Goal: Information Seeking & Learning: Find specific fact

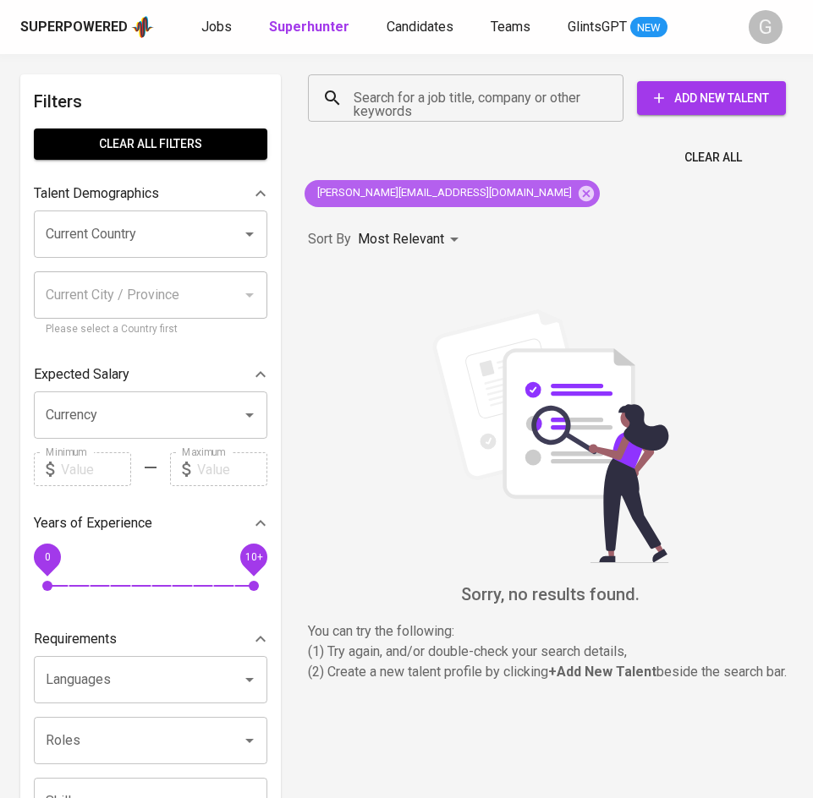
click at [578, 196] on icon at bounding box center [585, 192] width 15 height 15
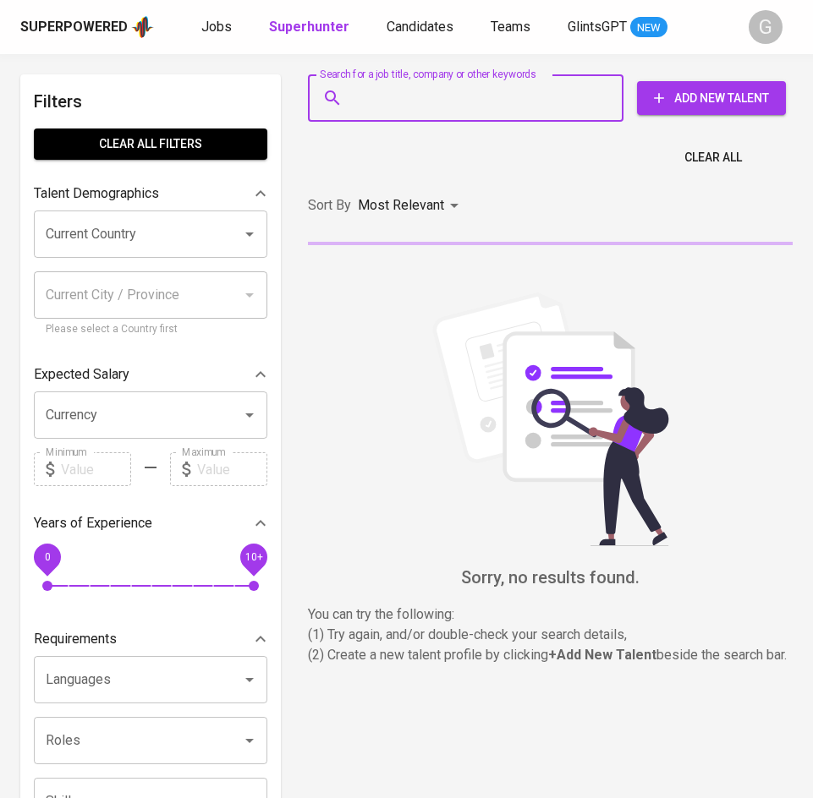
click at [458, 102] on input "Search for a job title, company or other keywords" at bounding box center [469, 98] width 241 height 32
paste input "[EMAIL_ADDRESS][DOMAIN_NAME]"
type input "[EMAIL_ADDRESS][DOMAIN_NAME]"
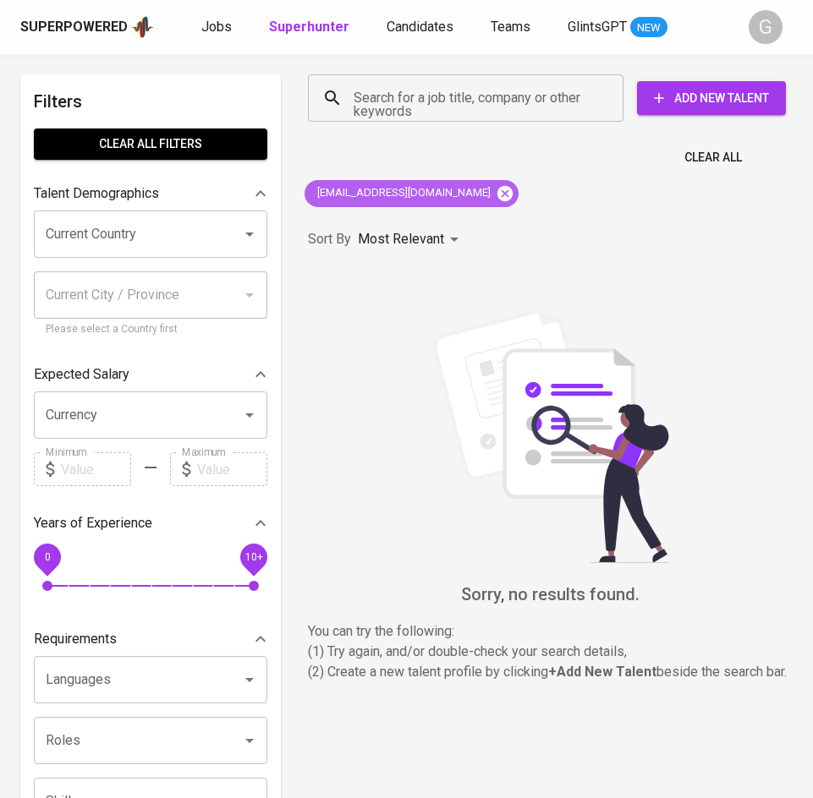
click at [495, 196] on icon at bounding box center [504, 193] width 19 height 19
click at [424, 107] on input "Search for a job title, company or other keywords" at bounding box center [469, 98] width 241 height 32
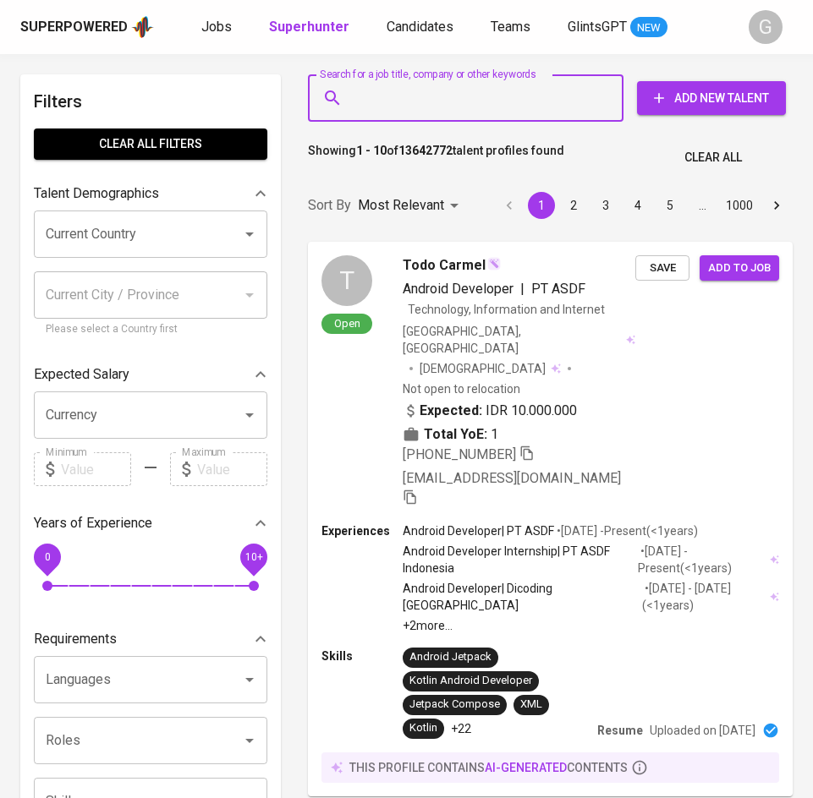
click at [422, 102] on input "Search for a job title, company or other keywords" at bounding box center [469, 98] width 241 height 32
paste input "[EMAIL_ADDRESS][DOMAIN_NAME]"
type input "[EMAIL_ADDRESS][DOMAIN_NAME]"
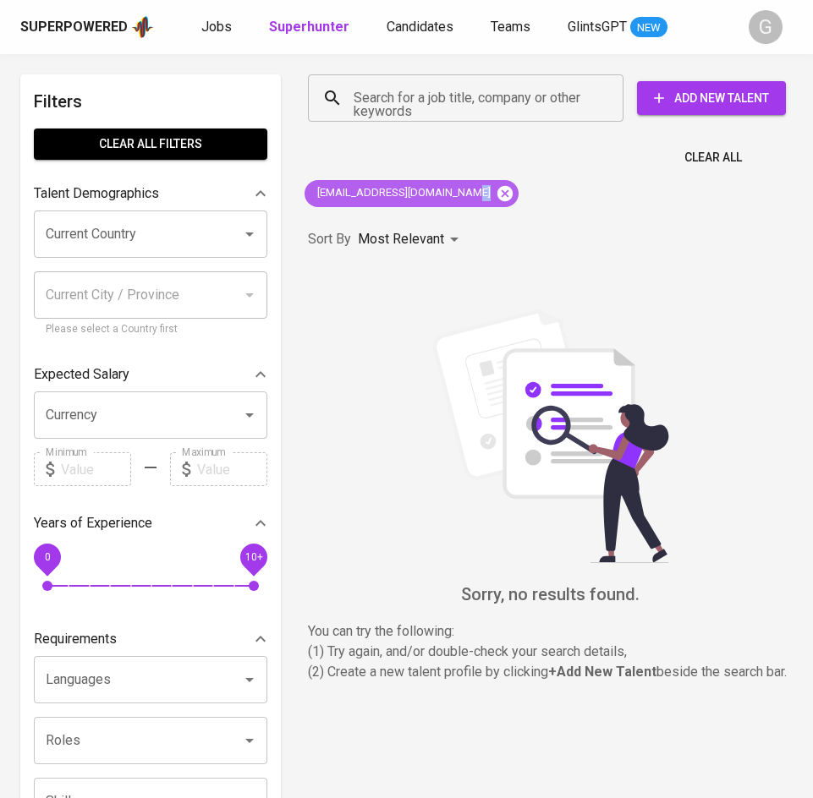
click at [475, 197] on div "[EMAIL_ADDRESS][DOMAIN_NAME]" at bounding box center [411, 193] width 214 height 27
drag, startPoint x: 475, startPoint y: 197, endPoint x: 468, endPoint y: 183, distance: 15.5
click at [497, 197] on icon at bounding box center [504, 192] width 15 height 15
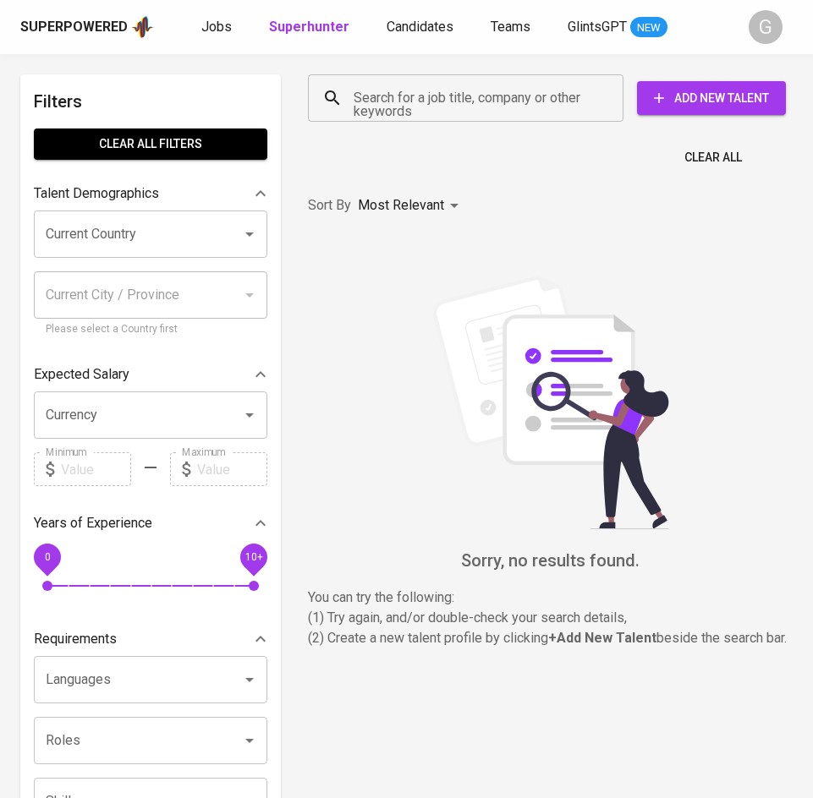
click at [435, 87] on input "Search for a job title, company or other keywords" at bounding box center [469, 98] width 241 height 32
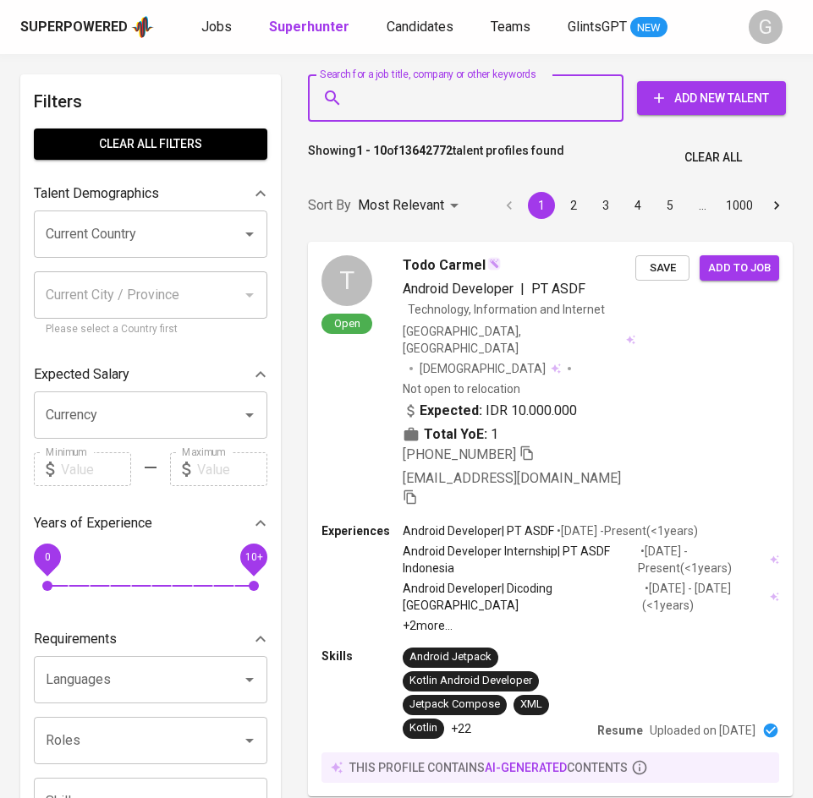
click at [443, 95] on input "Search for a job title, company or other keywords" at bounding box center [469, 98] width 241 height 32
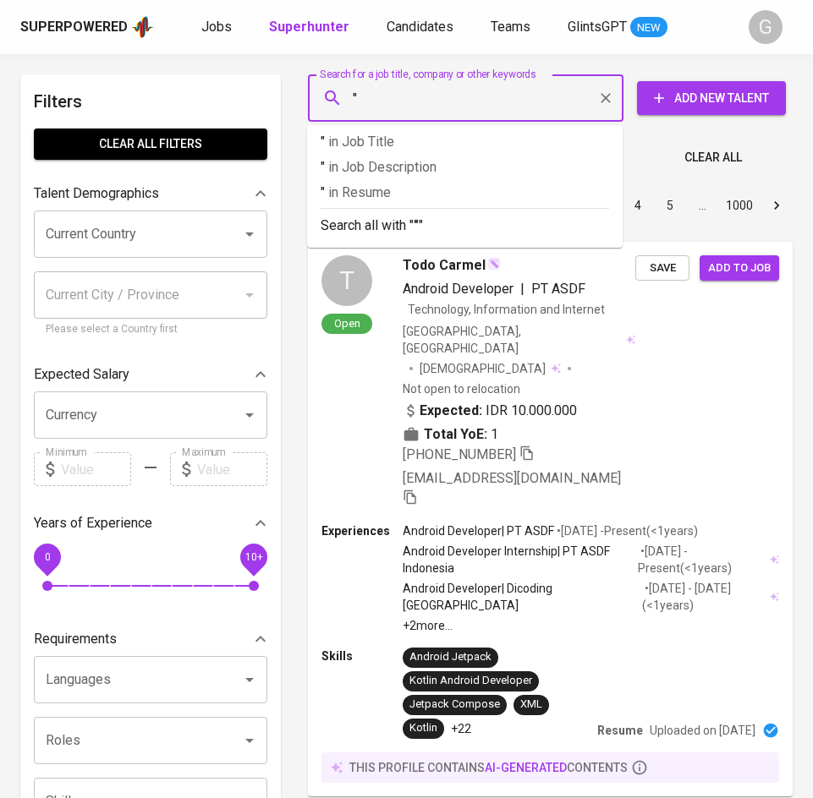
paste input "[PERSON_NAME]"
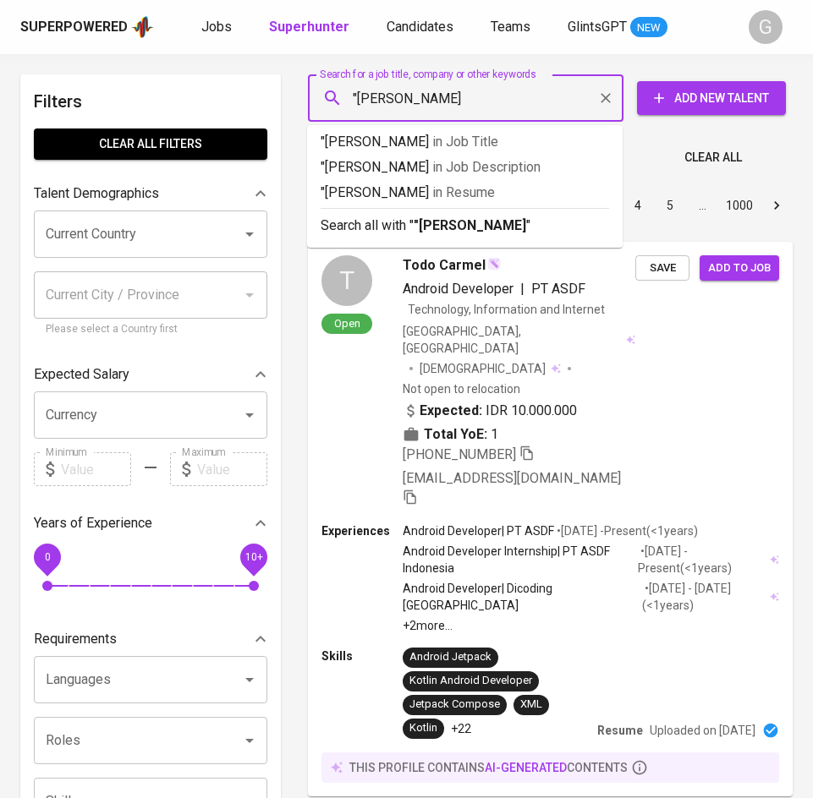
type input ""[PERSON_NAME]""
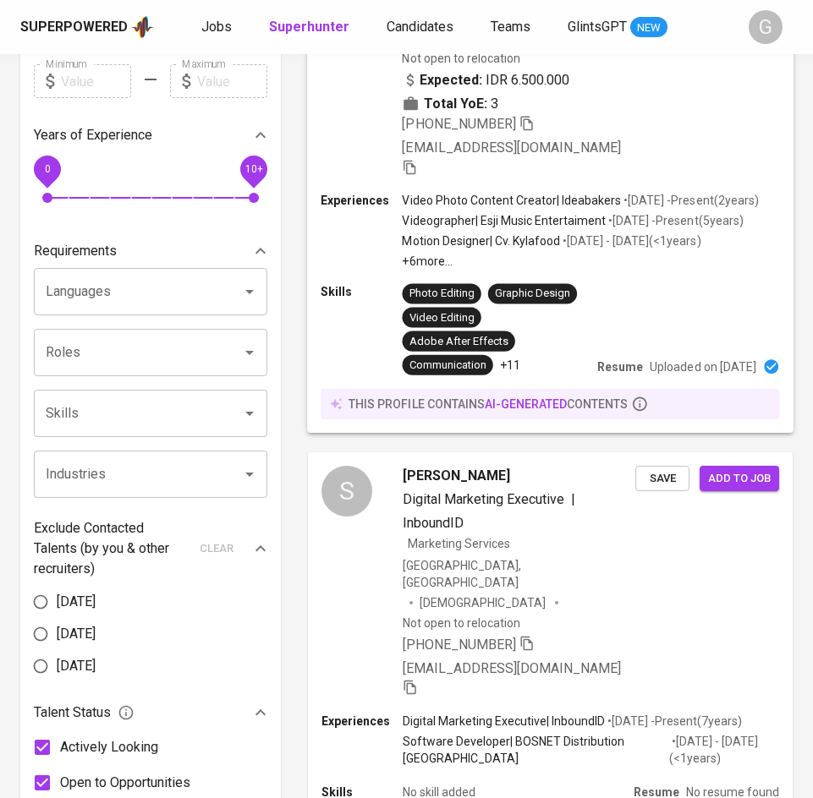
scroll to position [389, 0]
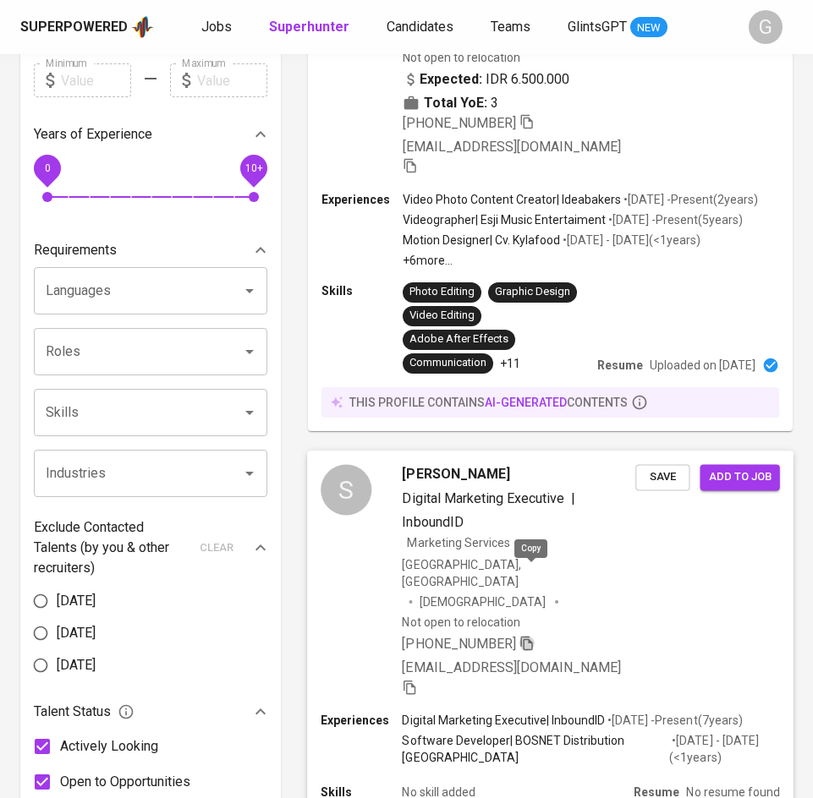
click at [527, 635] on icon "button" at bounding box center [526, 642] width 15 height 15
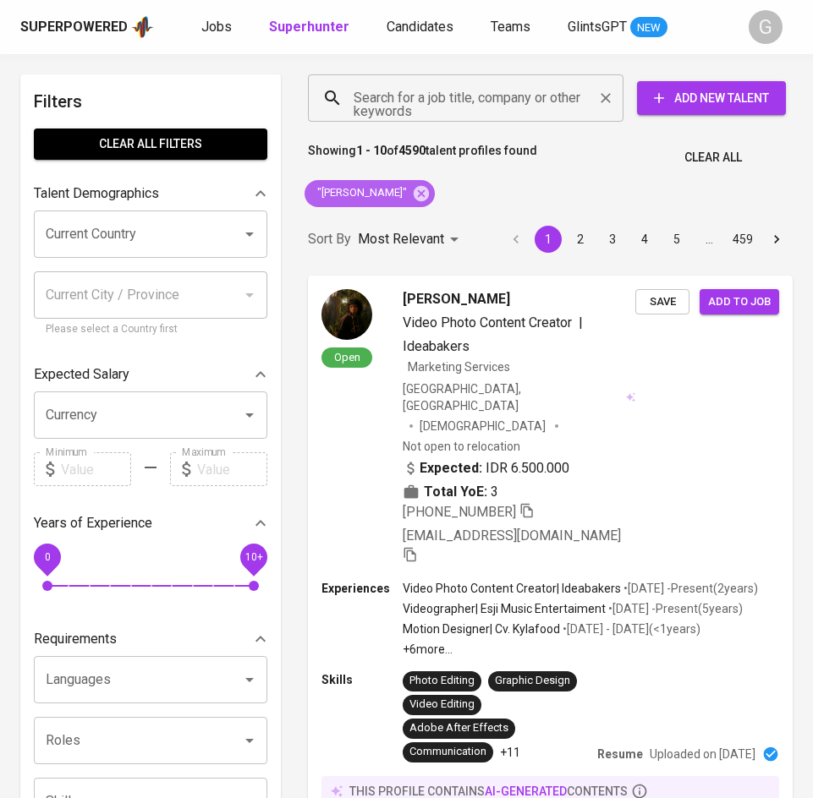
drag, startPoint x: 419, startPoint y: 189, endPoint x: 418, endPoint y: 93, distance: 96.4
click at [419, 189] on icon at bounding box center [420, 192] width 15 height 15
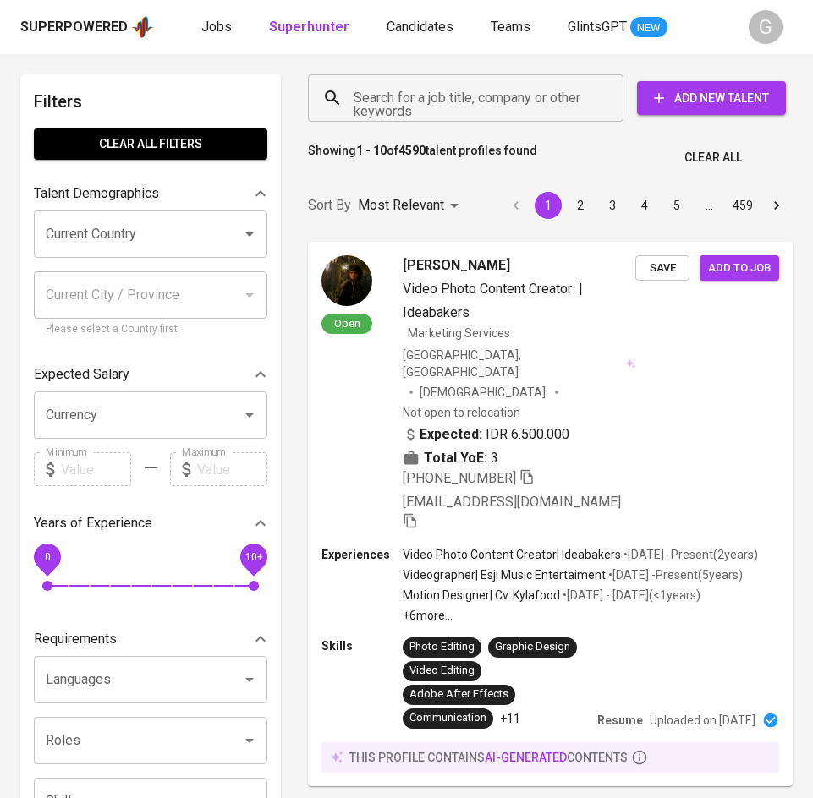
click at [470, 102] on input "Search for a job title, company or other keywords" at bounding box center [469, 98] width 241 height 32
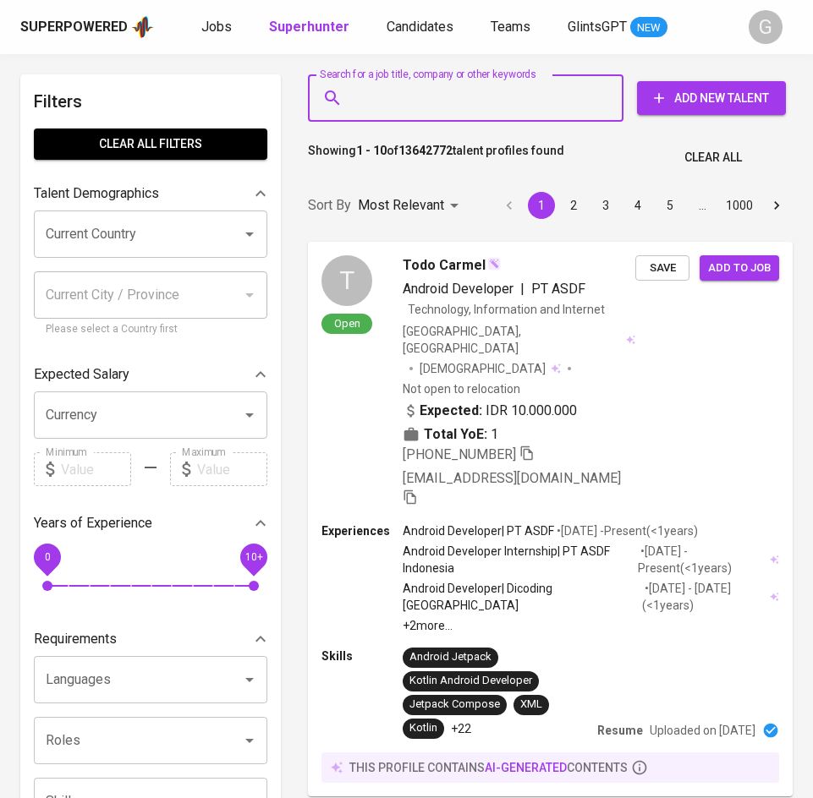
paste input "[EMAIL_ADDRESS][DOMAIN_NAME]"
type input "[EMAIL_ADDRESS][DOMAIN_NAME]"
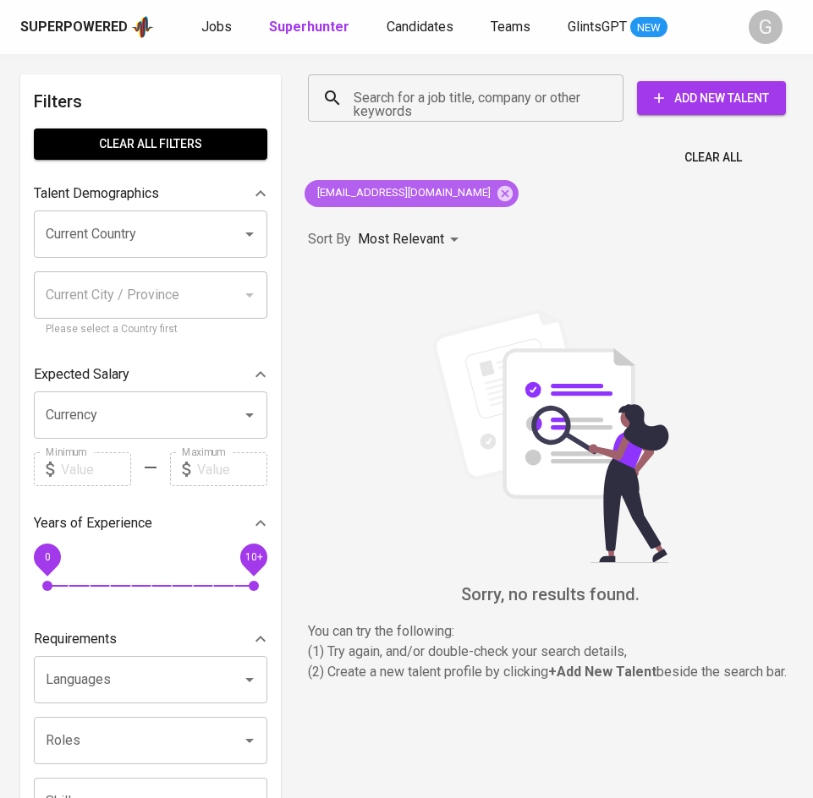
drag, startPoint x: 490, startPoint y: 194, endPoint x: 465, endPoint y: 168, distance: 35.9
click at [497, 194] on icon at bounding box center [504, 192] width 15 height 15
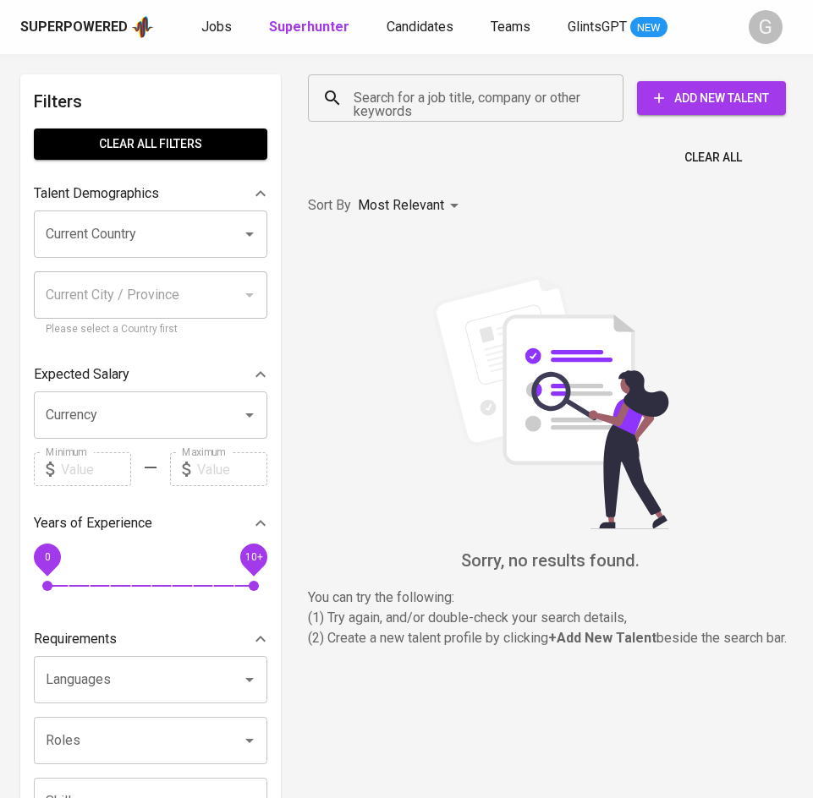
click at [408, 103] on input "Search for a job title, company or other keywords" at bounding box center [469, 98] width 241 height 32
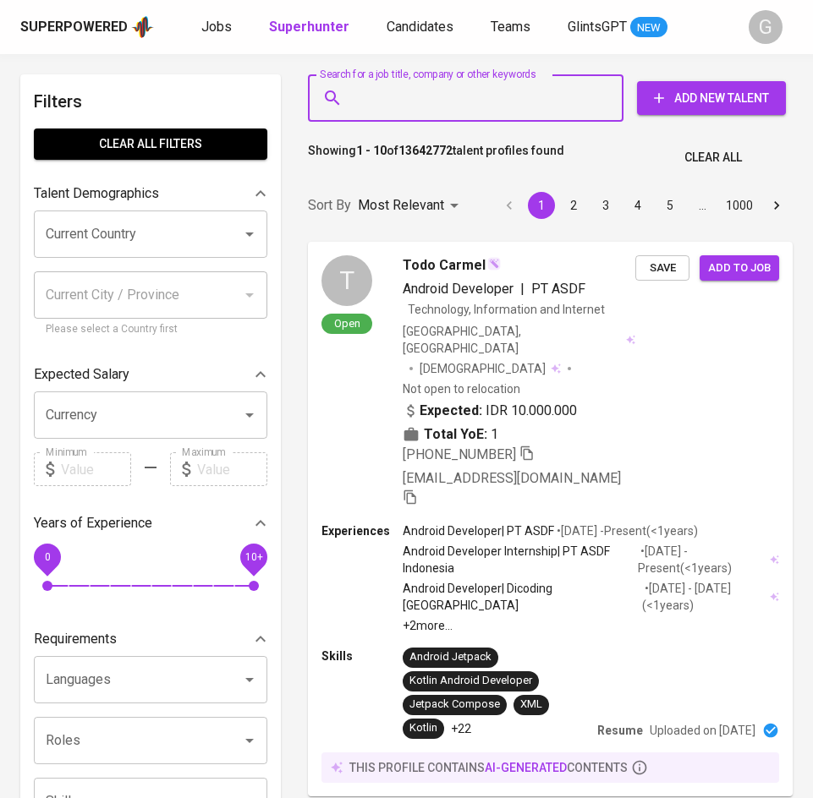
click at [411, 99] on input "Search for a job title, company or other keywords" at bounding box center [469, 98] width 241 height 32
paste input "[EMAIL_ADDRESS][DOMAIN_NAME]"
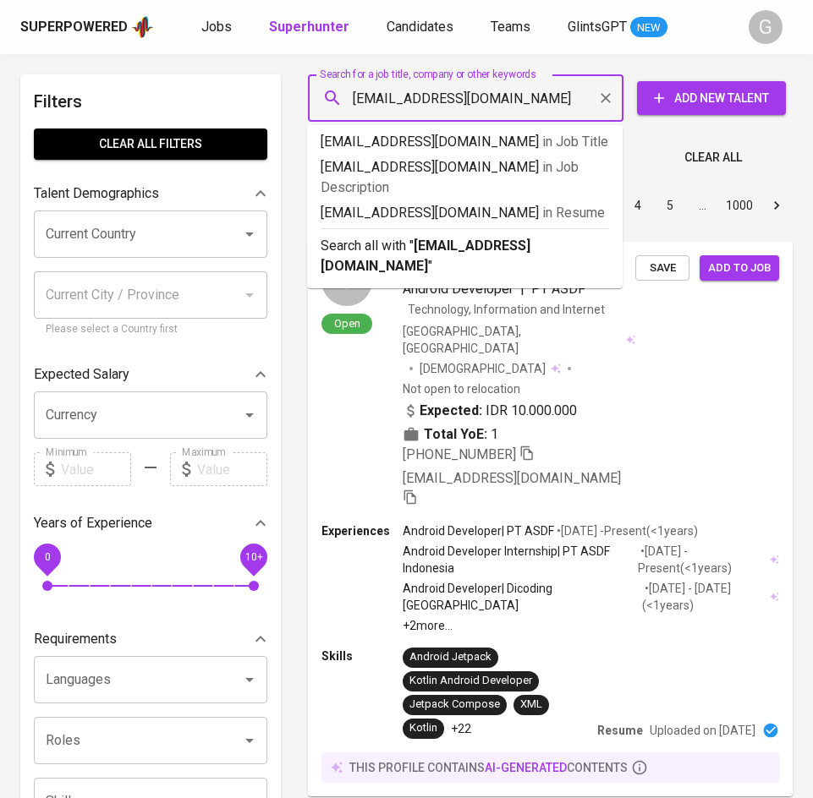
type input "[EMAIL_ADDRESS][DOMAIN_NAME]"
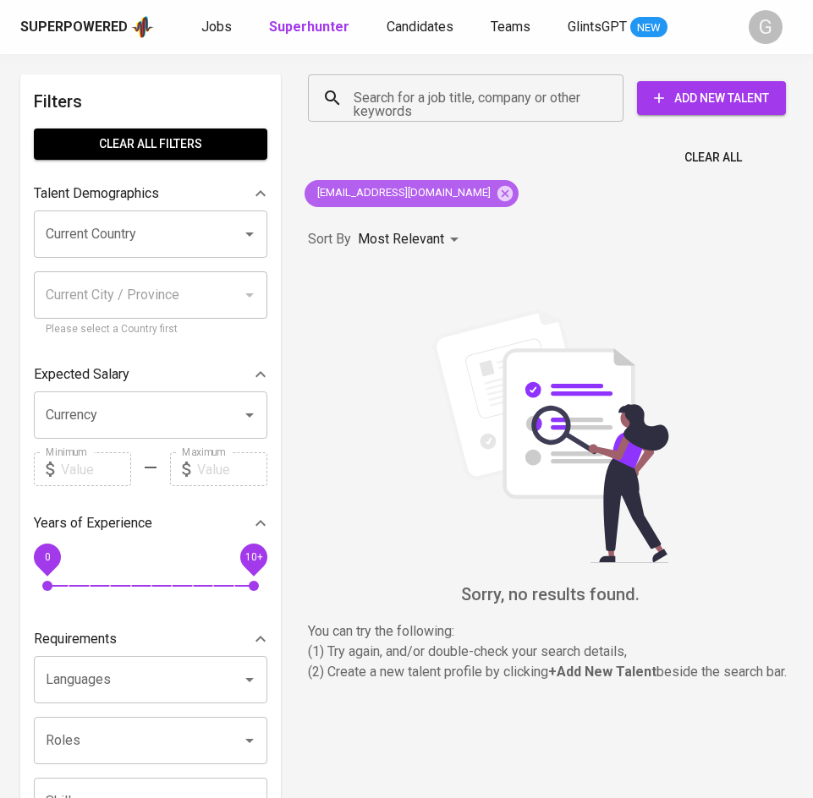
click at [479, 201] on div "[EMAIL_ADDRESS][DOMAIN_NAME]" at bounding box center [411, 193] width 214 height 27
click at [495, 194] on icon at bounding box center [504, 193] width 19 height 19
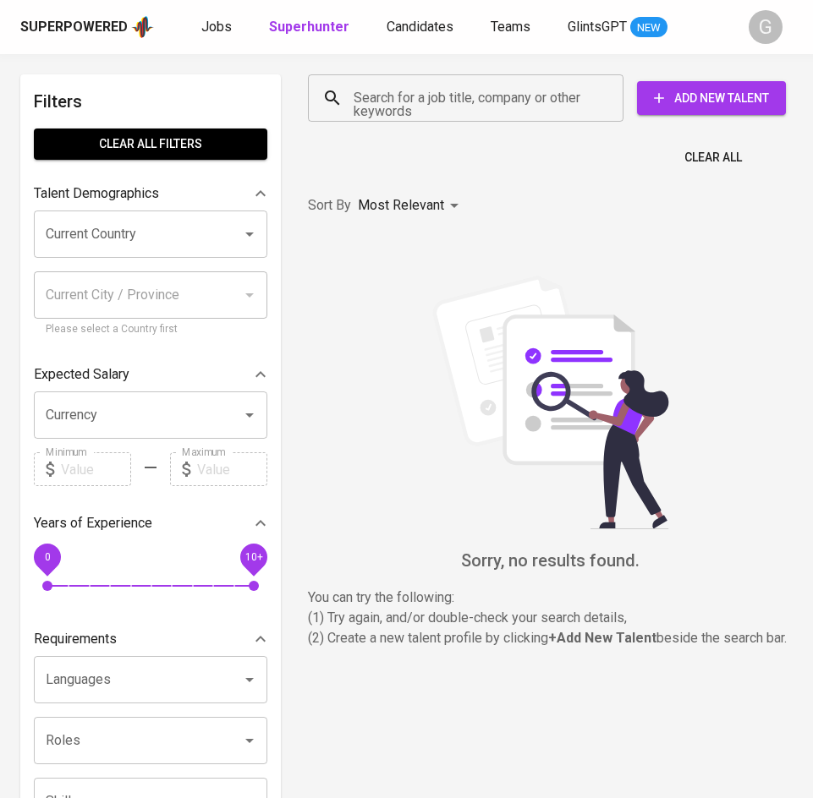
click at [441, 108] on input "Search for a job title, company or other keywords" at bounding box center [469, 98] width 241 height 32
click at [441, 105] on input "Search for a job title, company or other keywords" at bounding box center [469, 98] width 241 height 32
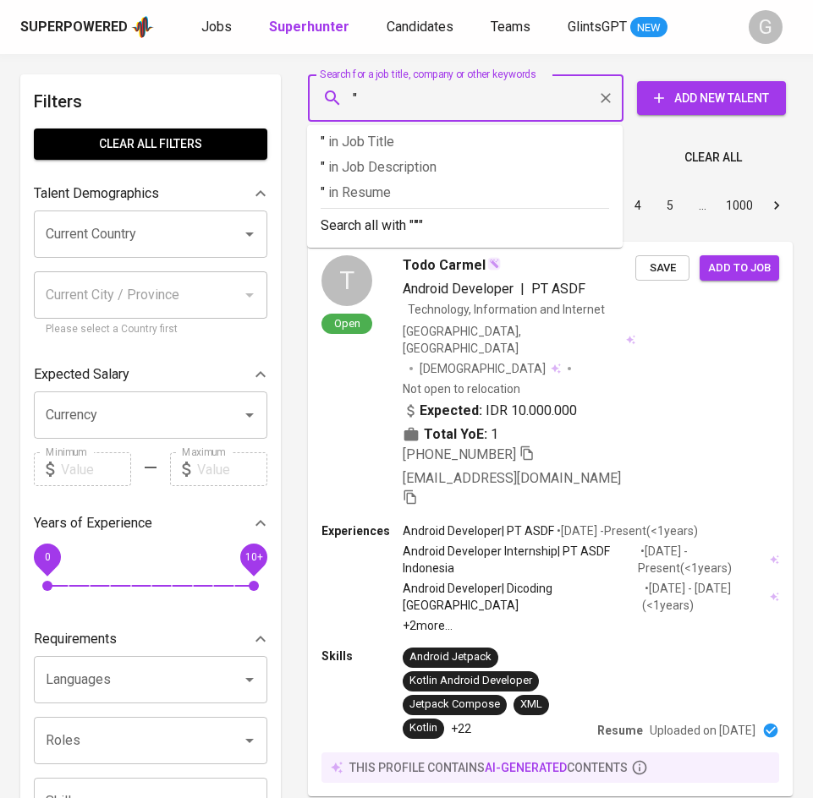
paste input "[PERSON_NAME] [PERSON_NAME]"
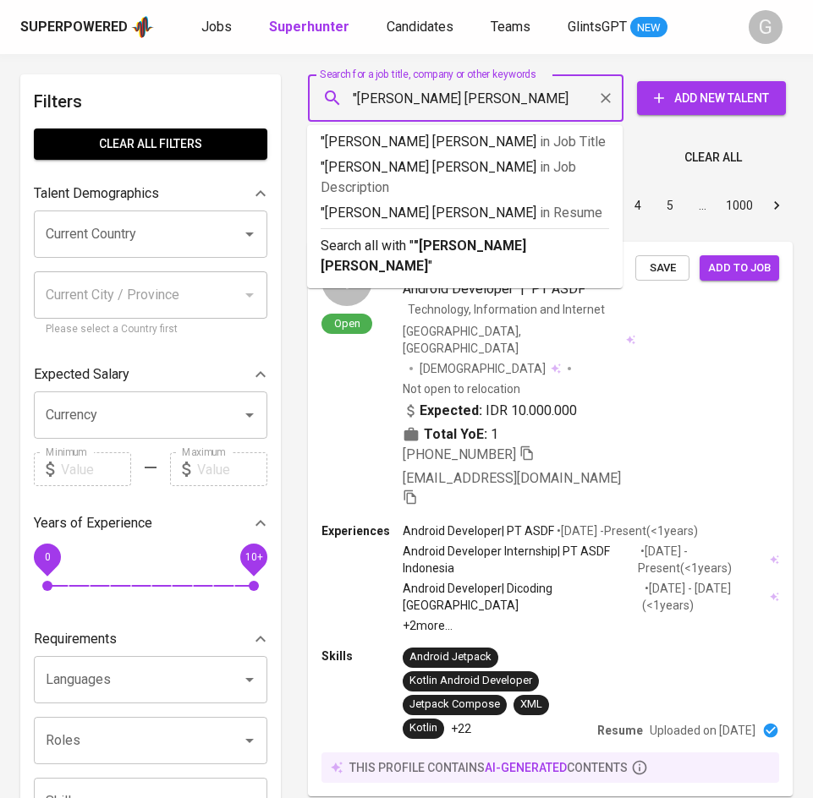
type input ""[PERSON_NAME] [PERSON_NAME]""
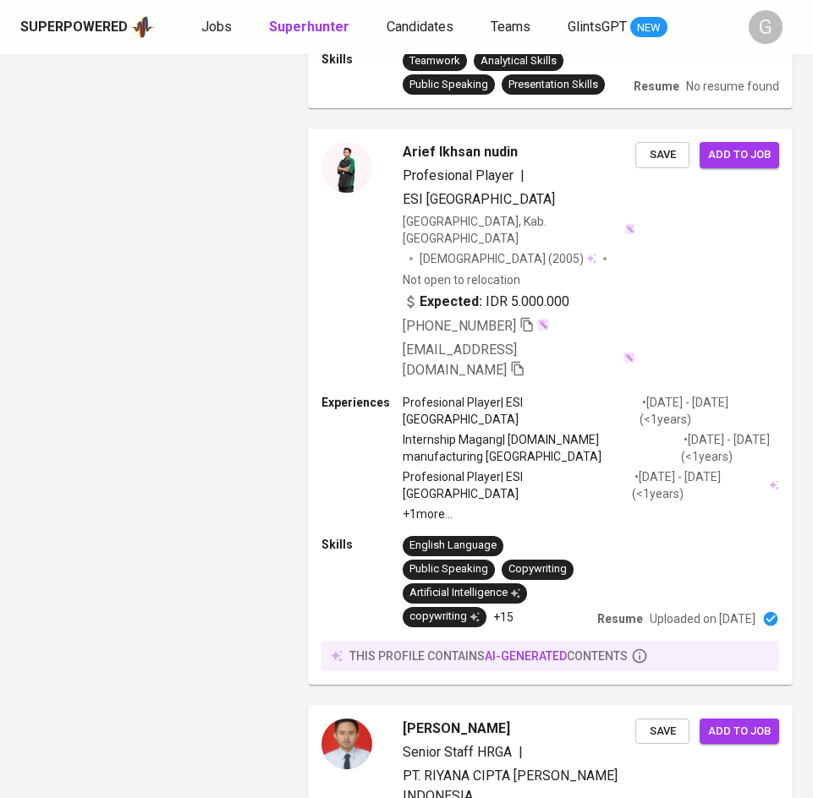
scroll to position [4168, 0]
